Goal: Complete application form

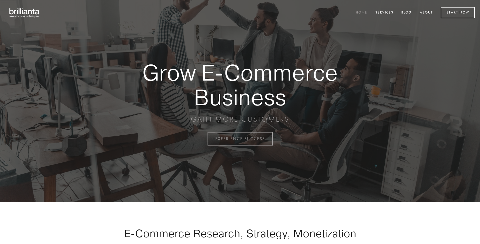
scroll to position [1362, 0]
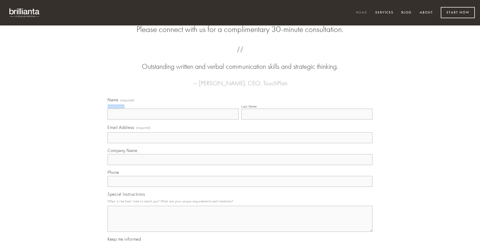
type input "[PERSON_NAME]"
click at [307, 120] on input "Last Name" at bounding box center [306, 114] width 131 height 11
type input "[PERSON_NAME]"
click at [240, 143] on input "Email Address (required)" at bounding box center [240, 137] width 265 height 11
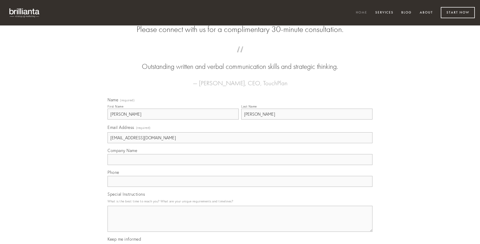
type input "[EMAIL_ADDRESS][DOMAIN_NAME]"
click at [240, 165] on input "Company Name" at bounding box center [240, 159] width 265 height 11
type input "ipsam"
click at [240, 187] on input "text" at bounding box center [240, 181] width 265 height 11
click at [240, 223] on textarea "Special Instructions" at bounding box center [240, 219] width 265 height 26
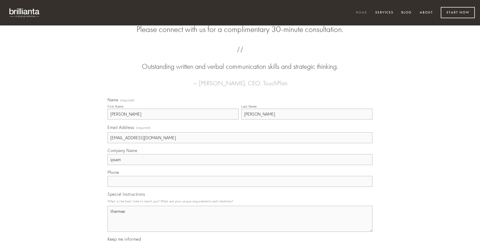
type textarea "thermae"
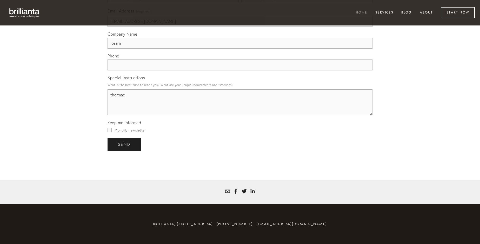
click at [125, 144] on span "send" at bounding box center [124, 144] width 13 height 5
